Goal: Task Accomplishment & Management: Manage account settings

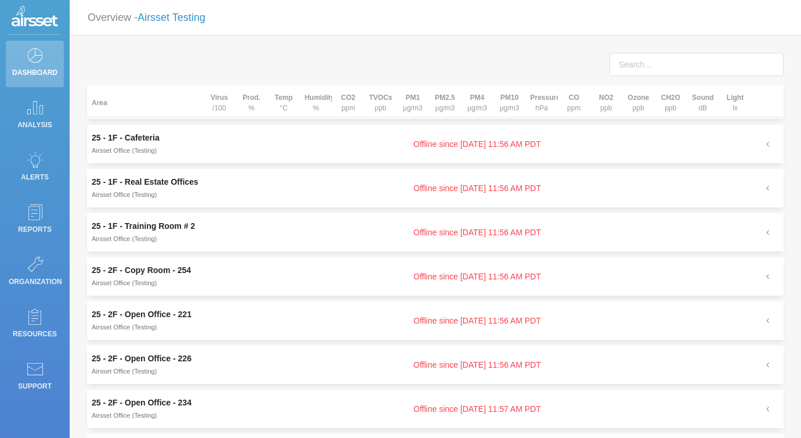
click at [184, 20] on link "Airsset Testing" at bounding box center [172, 18] width 68 height 12
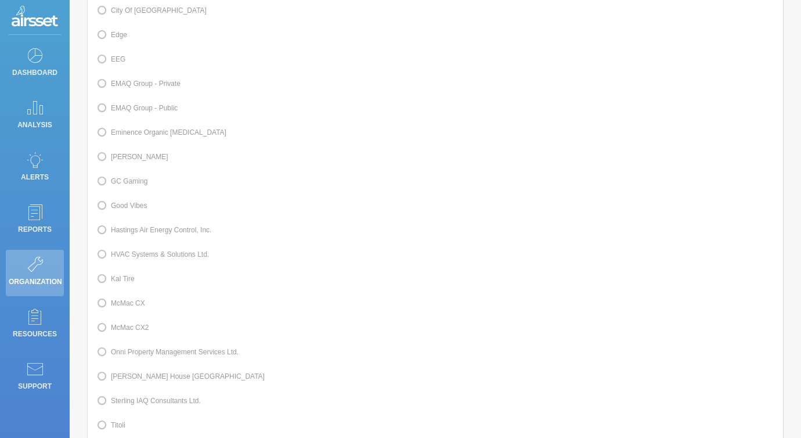
scroll to position [225, 0]
click at [128, 275] on label "Kal Tire" at bounding box center [115, 275] width 38 height 15
click at [118, 275] on input "Kal Tire" at bounding box center [115, 275] width 8 height 8
radio input "true"
radio input "false"
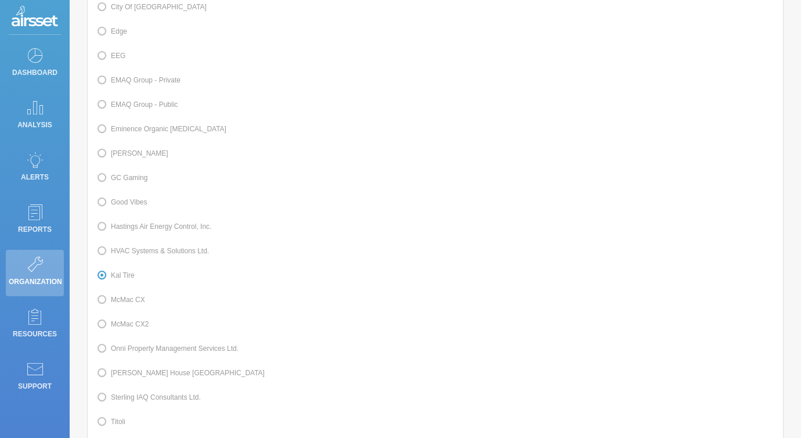
scroll to position [350, 0]
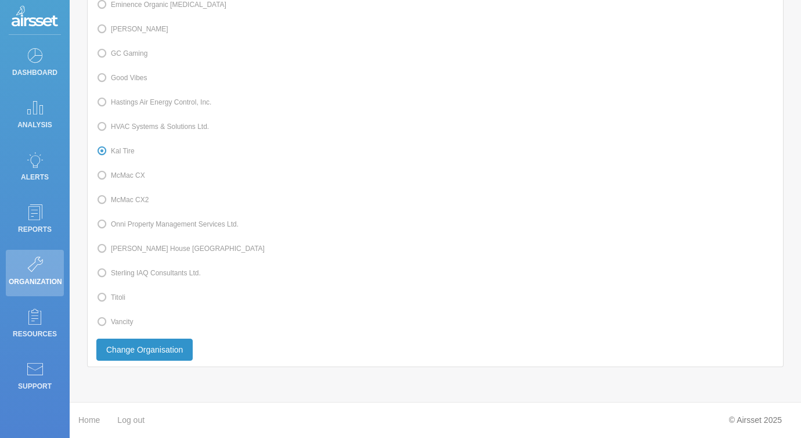
click at [149, 346] on button "Change Organisation" at bounding box center [144, 350] width 96 height 22
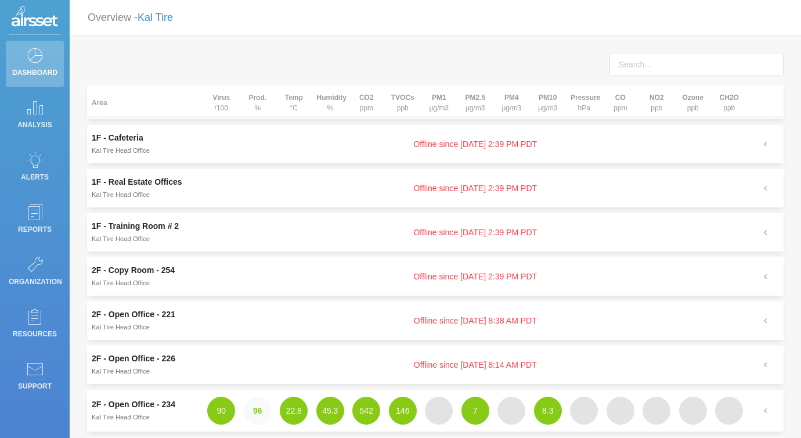
click at [172, 18] on link "Kal Tire" at bounding box center [155, 18] width 35 height 12
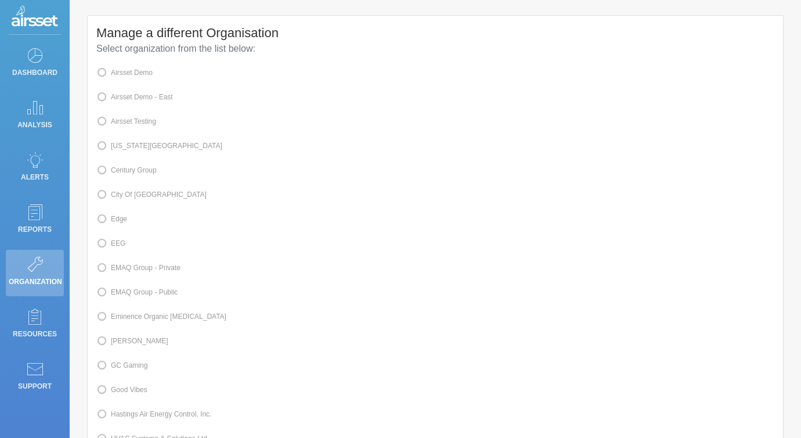
scroll to position [45, 0]
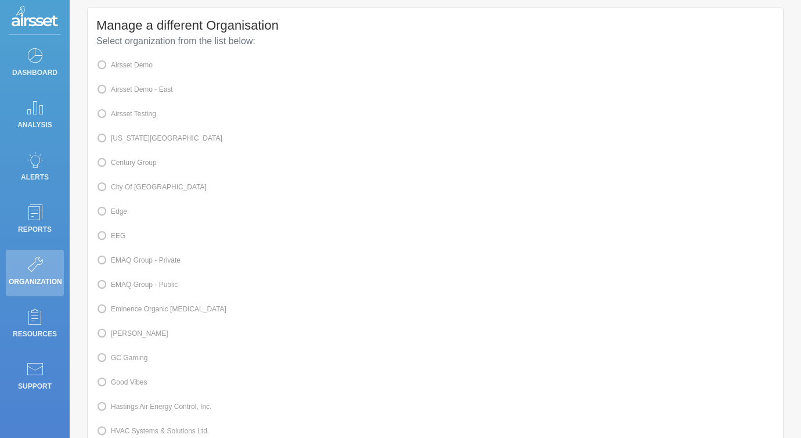
click at [139, 333] on label "[PERSON_NAME]" at bounding box center [132, 333] width 72 height 15
click at [118, 333] on input "[PERSON_NAME]" at bounding box center [115, 333] width 8 height 8
radio input "true"
radio input "false"
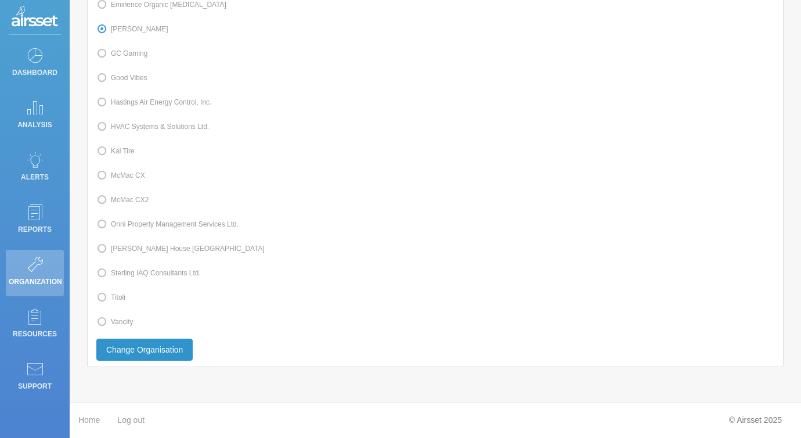
click at [139, 350] on button "Change Organisation" at bounding box center [144, 350] width 96 height 22
